Goal: Information Seeking & Learning: Learn about a topic

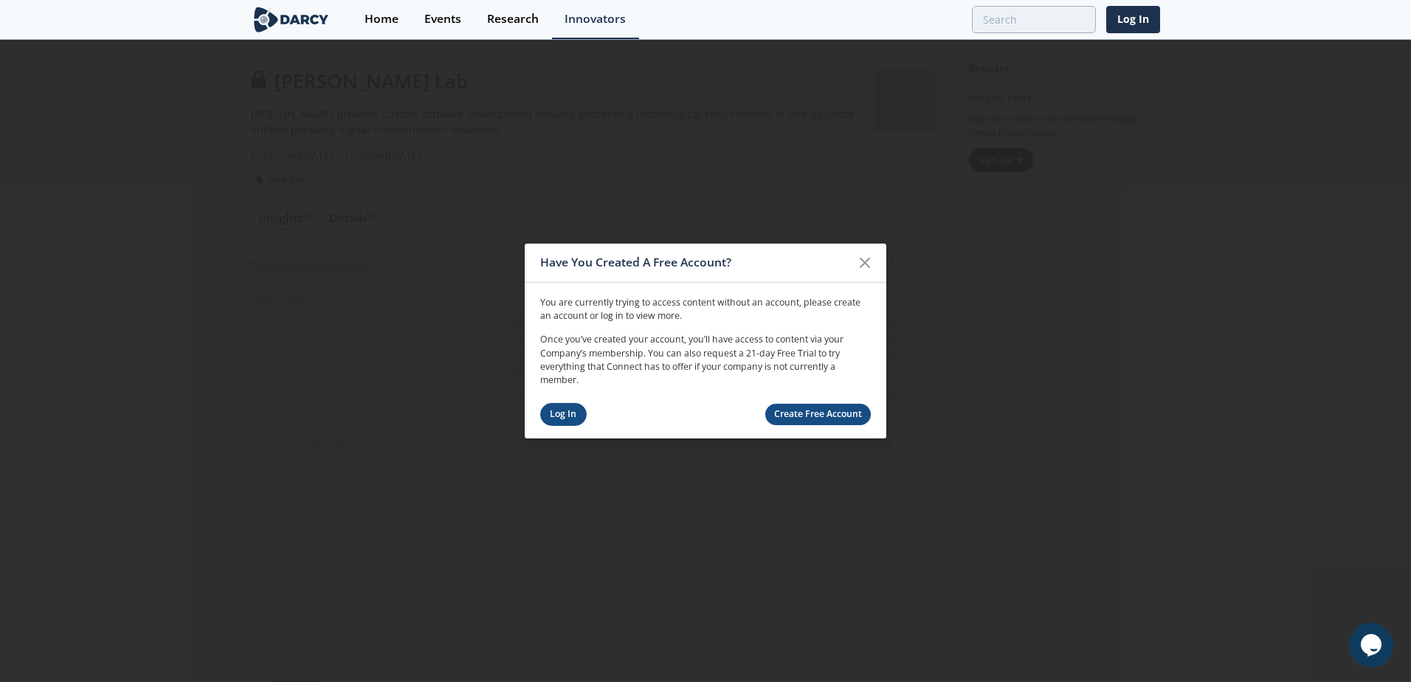
click at [561, 412] on link "Log In" at bounding box center [563, 414] width 47 height 23
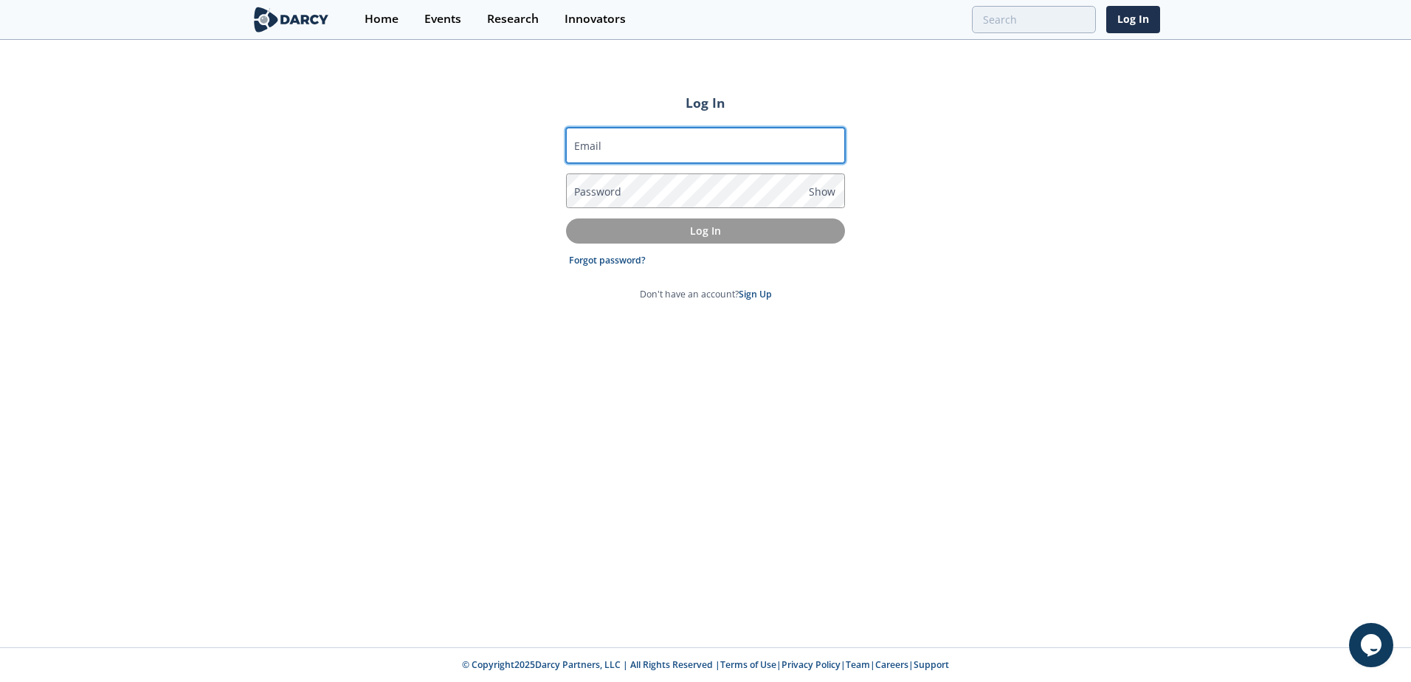
click at [630, 141] on input "Email" at bounding box center [705, 145] width 279 height 35
type input "[EMAIL_ADDRESS][DOMAIN_NAME]"
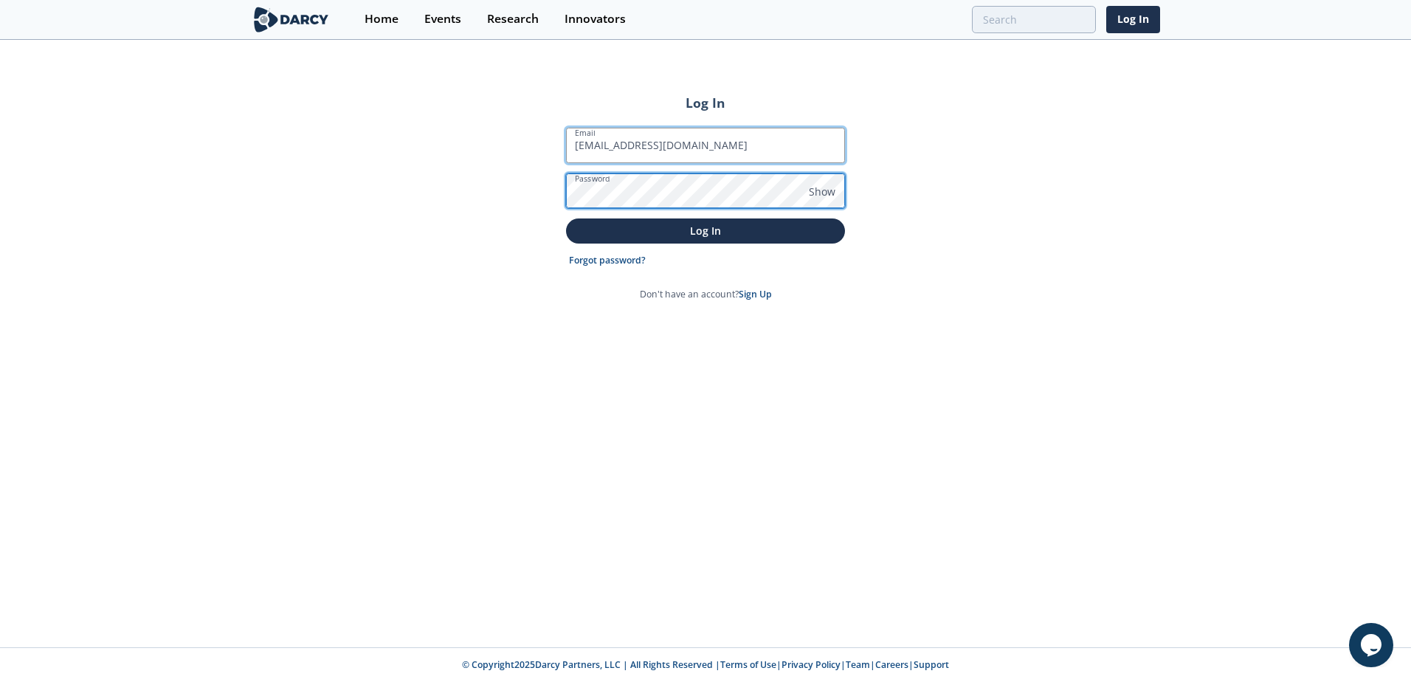
click at [566, 219] on button "Log In" at bounding box center [705, 231] width 279 height 24
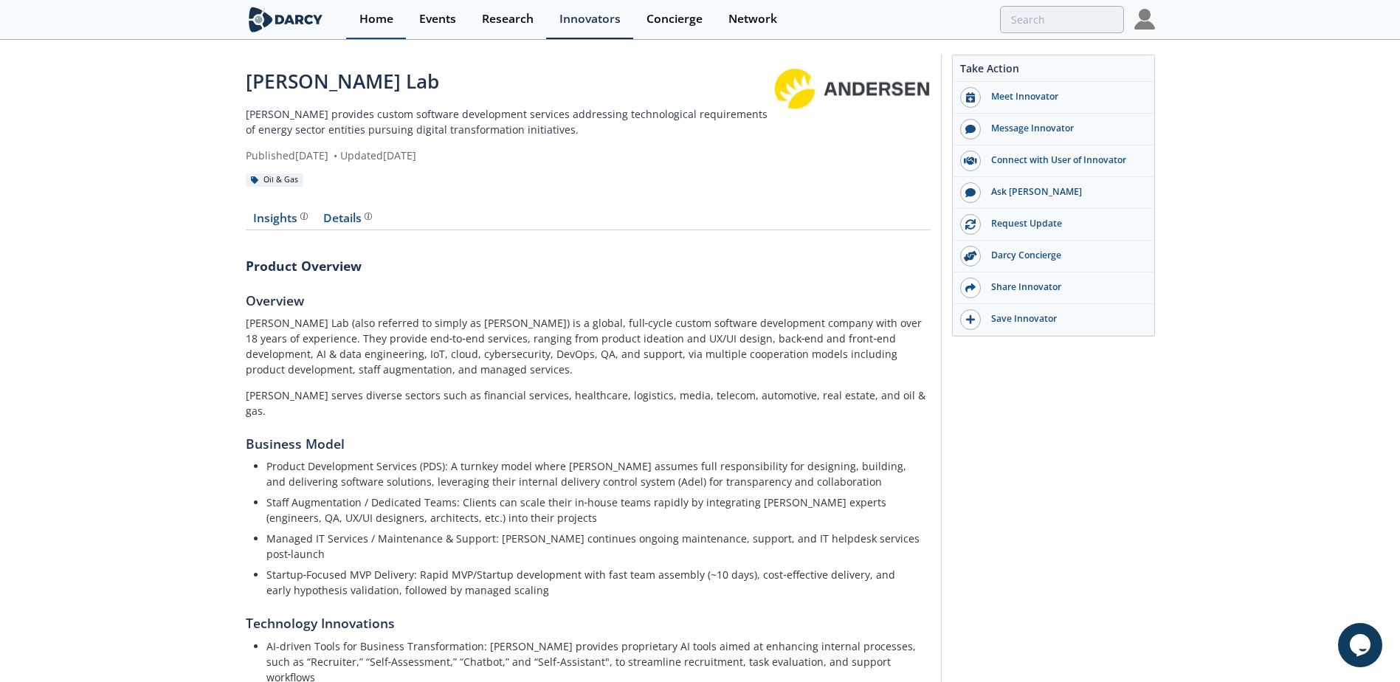
click at [376, 27] on link "Home" at bounding box center [376, 19] width 60 height 39
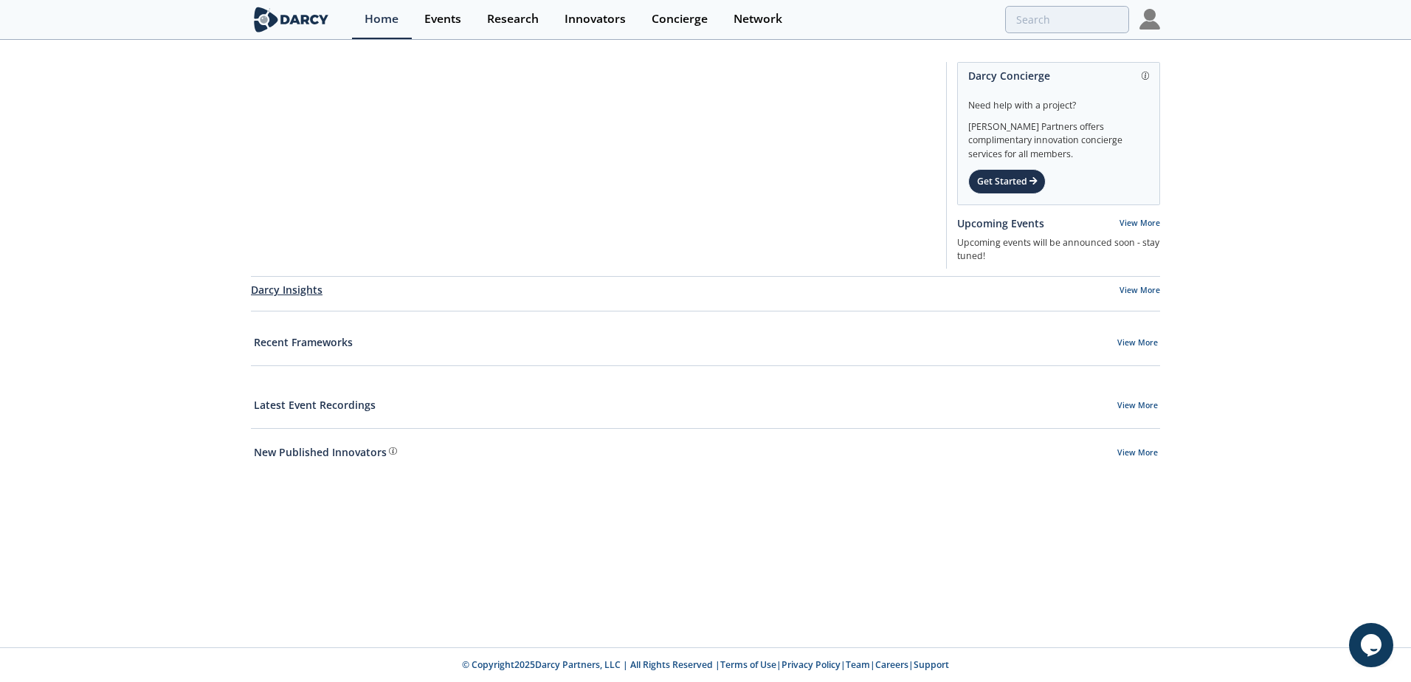
click at [301, 295] on link "Darcy Insights" at bounding box center [287, 290] width 72 height 16
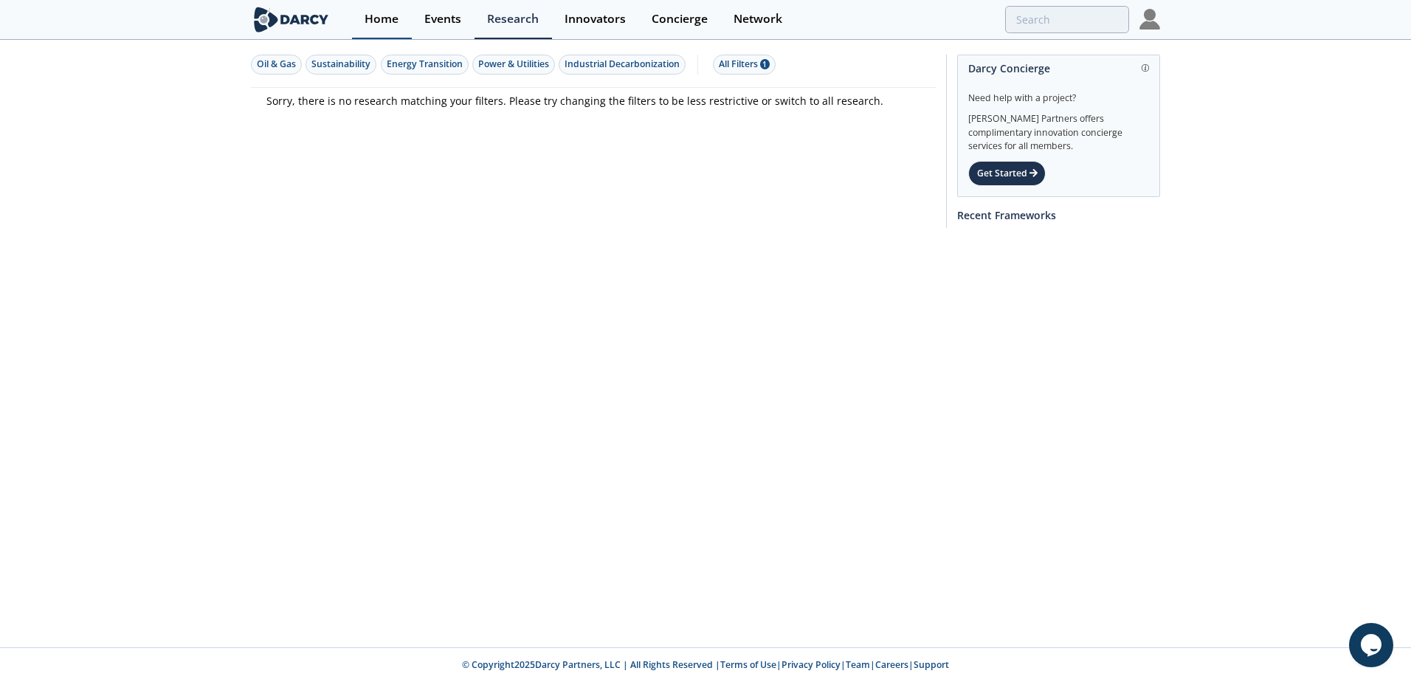
click at [393, 9] on link "Home" at bounding box center [382, 19] width 60 height 39
